Goal: Find specific page/section: Find specific page/section

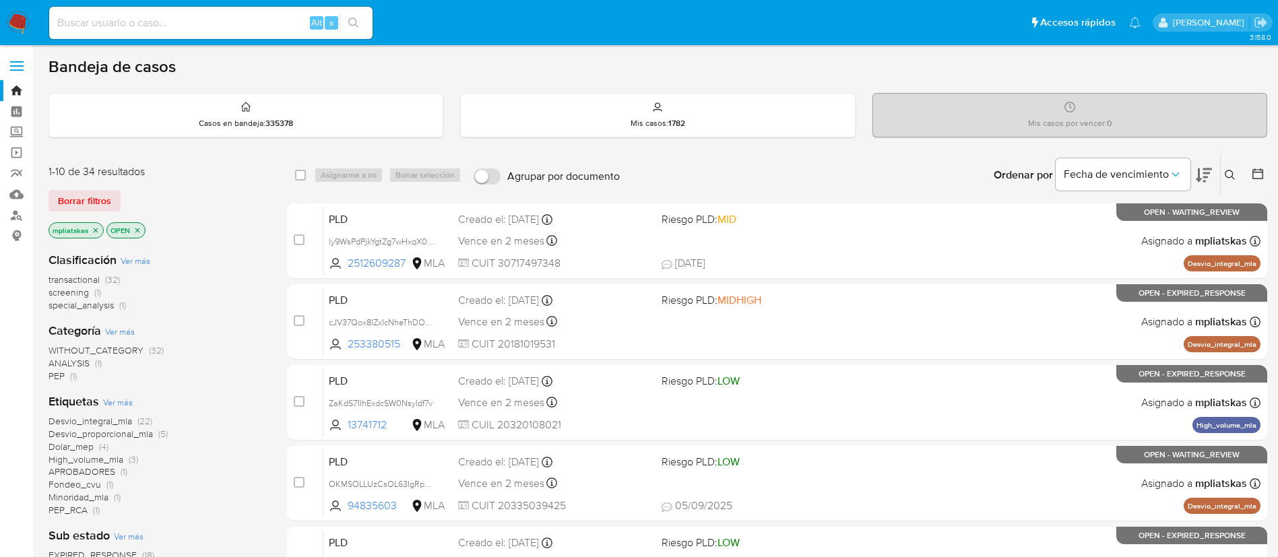
click at [14, 20] on img at bounding box center [18, 22] width 23 height 23
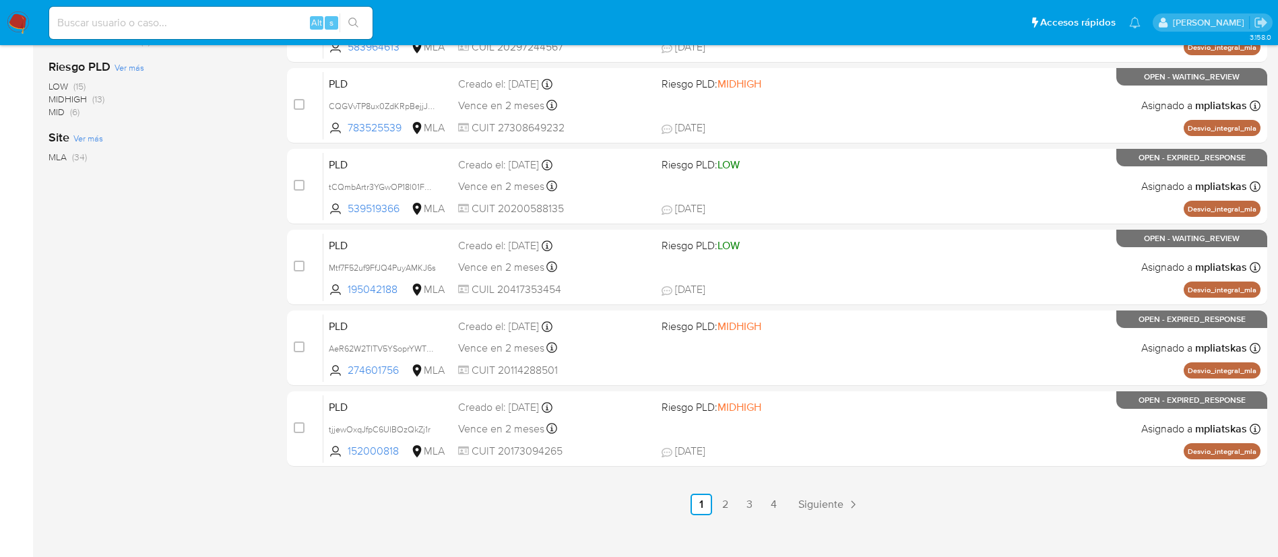
scroll to position [555, 0]
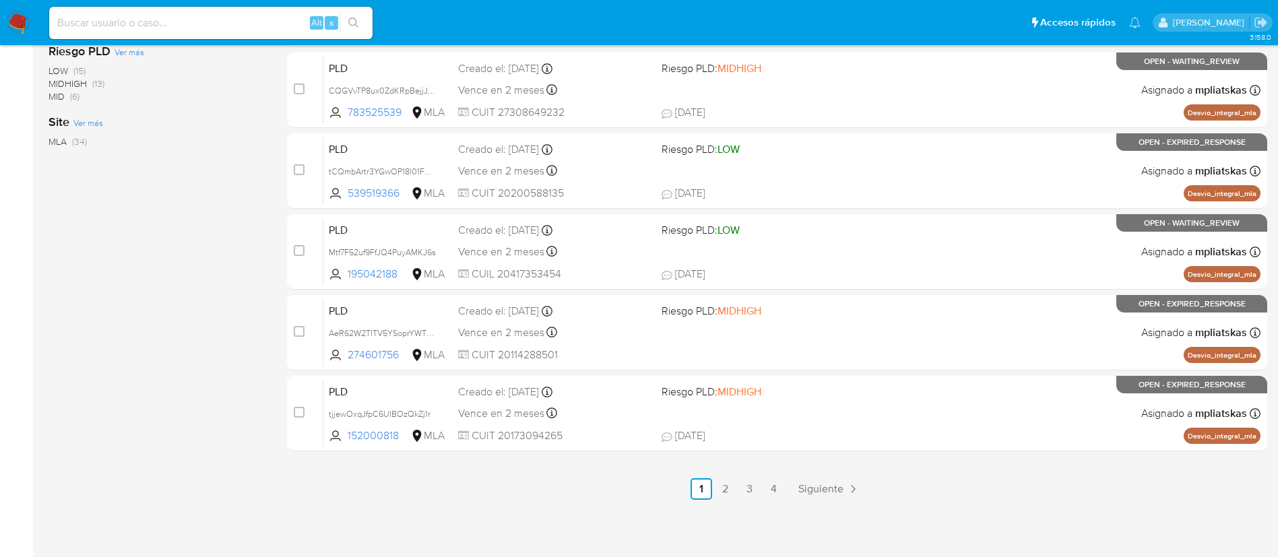
click at [29, 24] on img at bounding box center [18, 22] width 23 height 23
